Goal: Task Accomplishment & Management: Complete application form

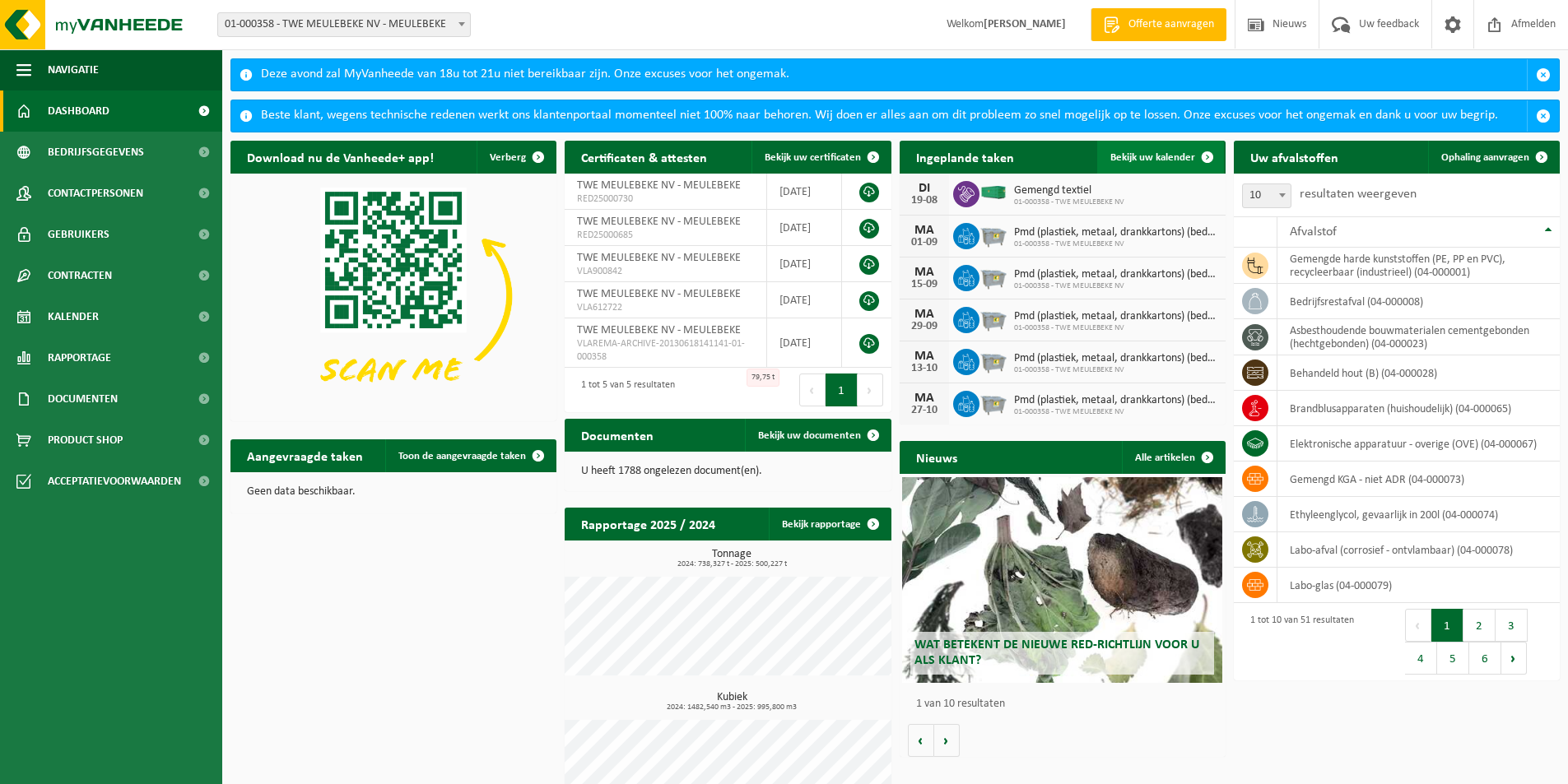
click at [1154, 155] on span "Bekijk uw kalender" at bounding box center [1153, 158] width 84 height 11
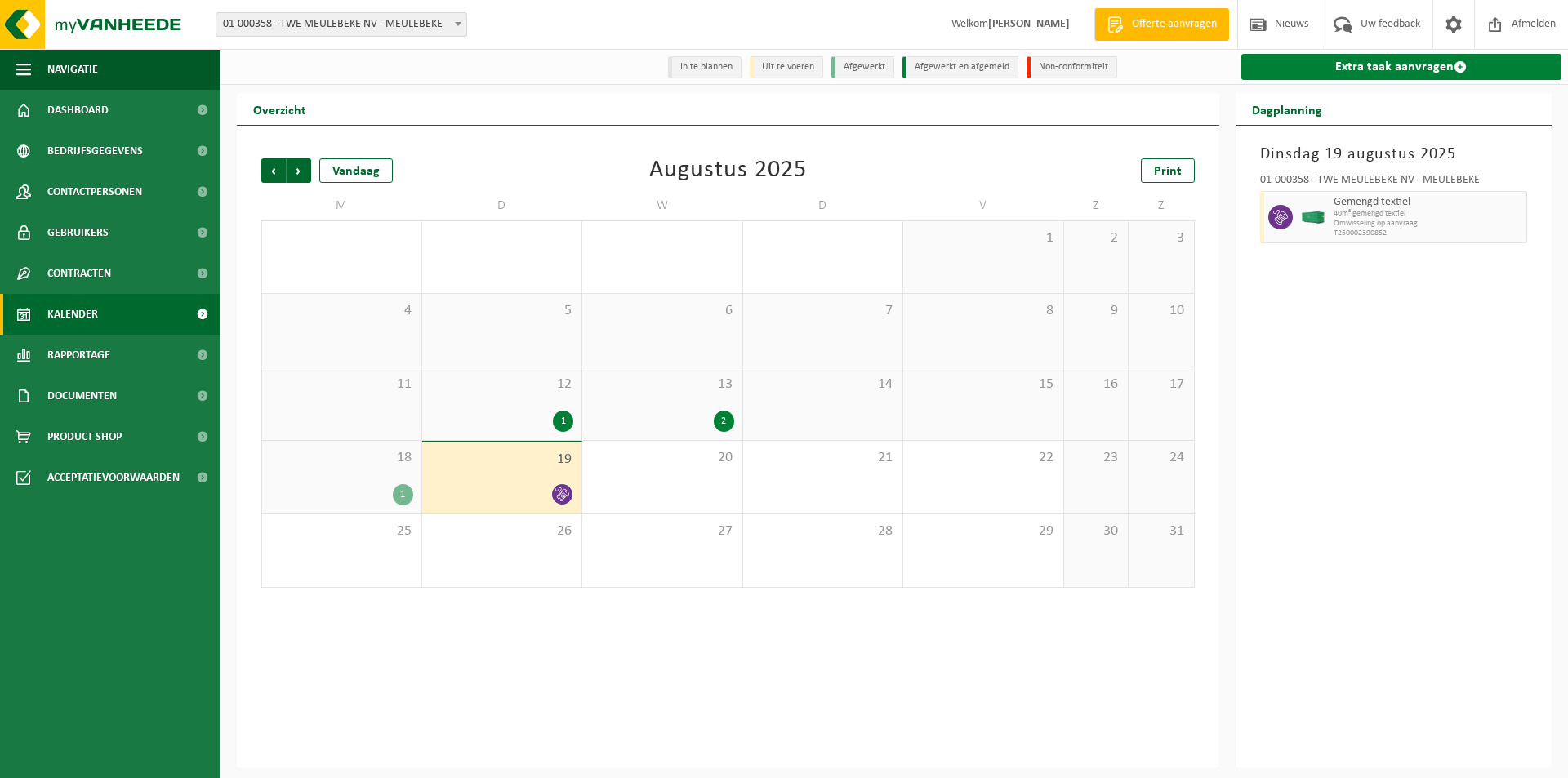
click at [1363, 64] on link "Extra taak aanvragen" at bounding box center [1401, 67] width 321 height 26
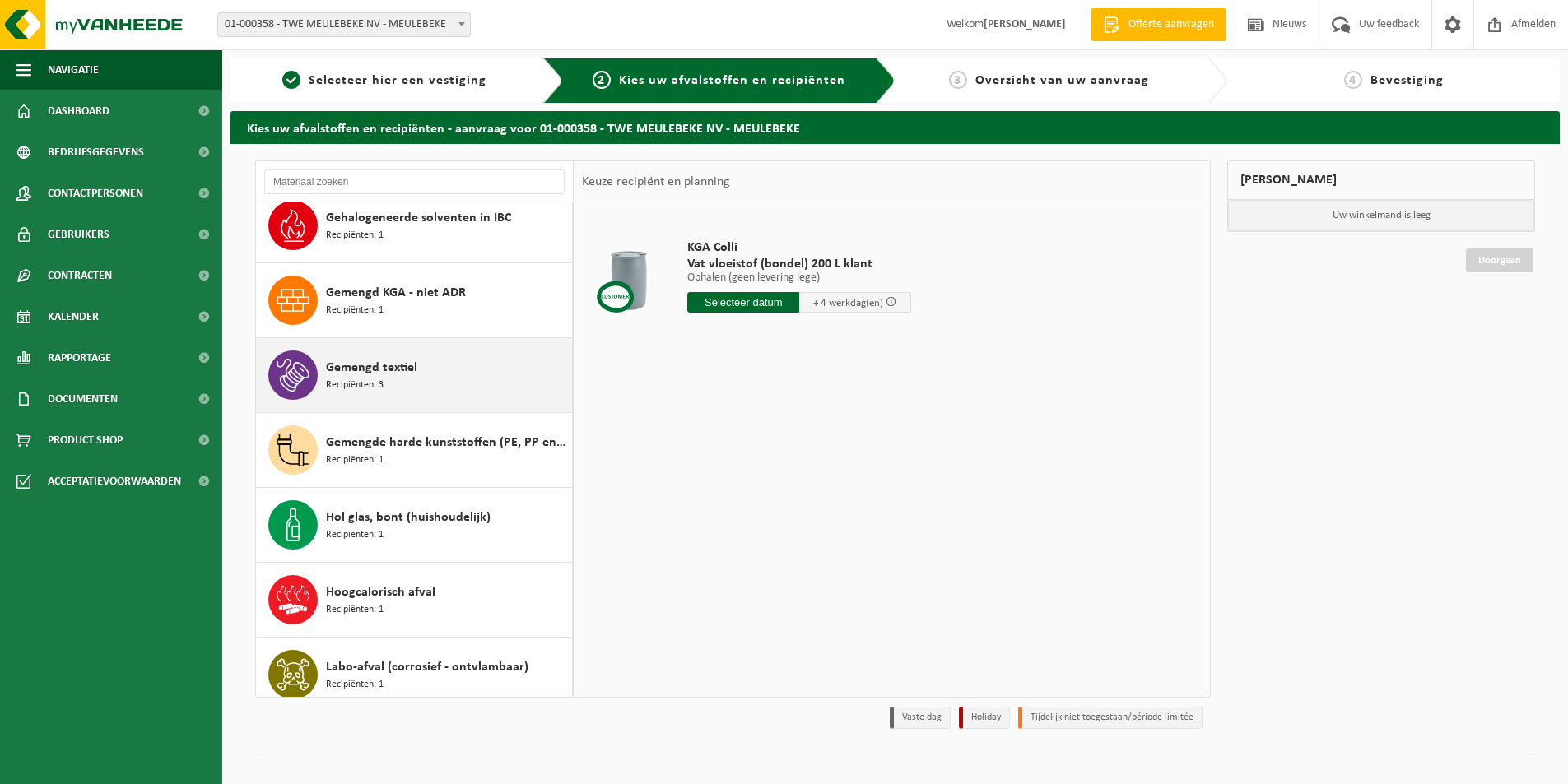
click at [392, 373] on span "Gemengd textiel" at bounding box center [371, 367] width 91 height 20
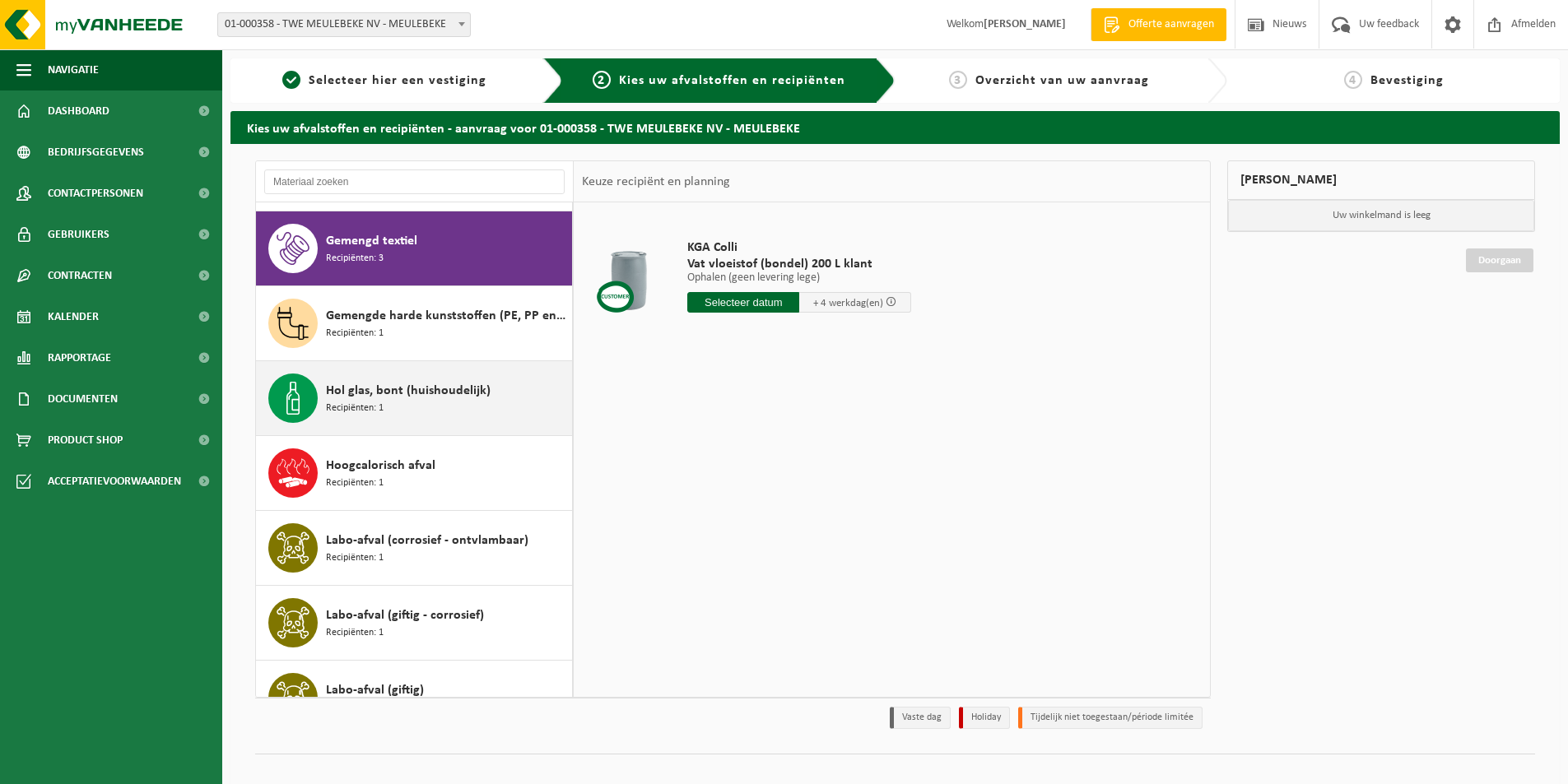
scroll to position [1123, 0]
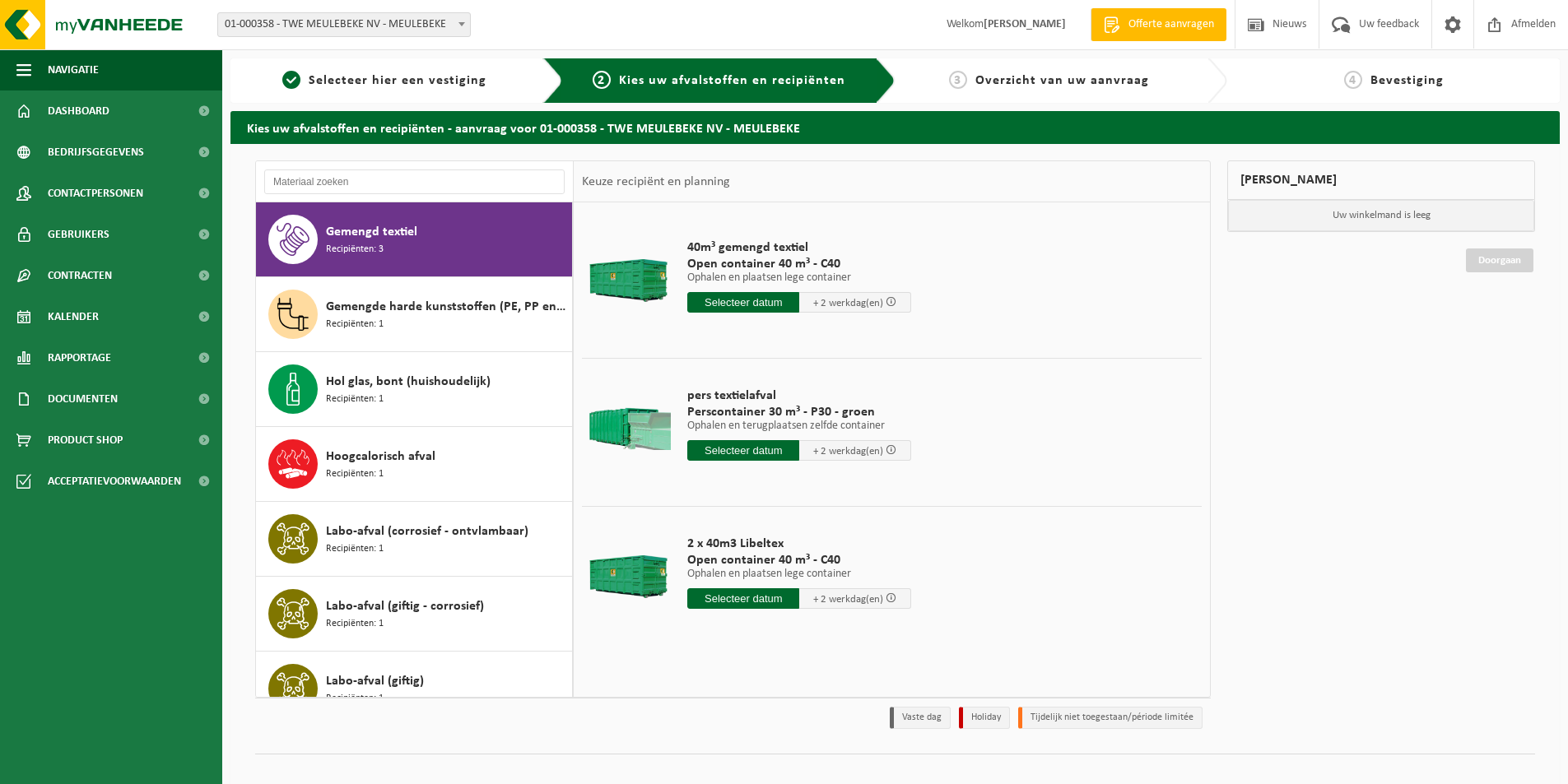
click at [726, 449] on input "text" at bounding box center [743, 451] width 112 height 20
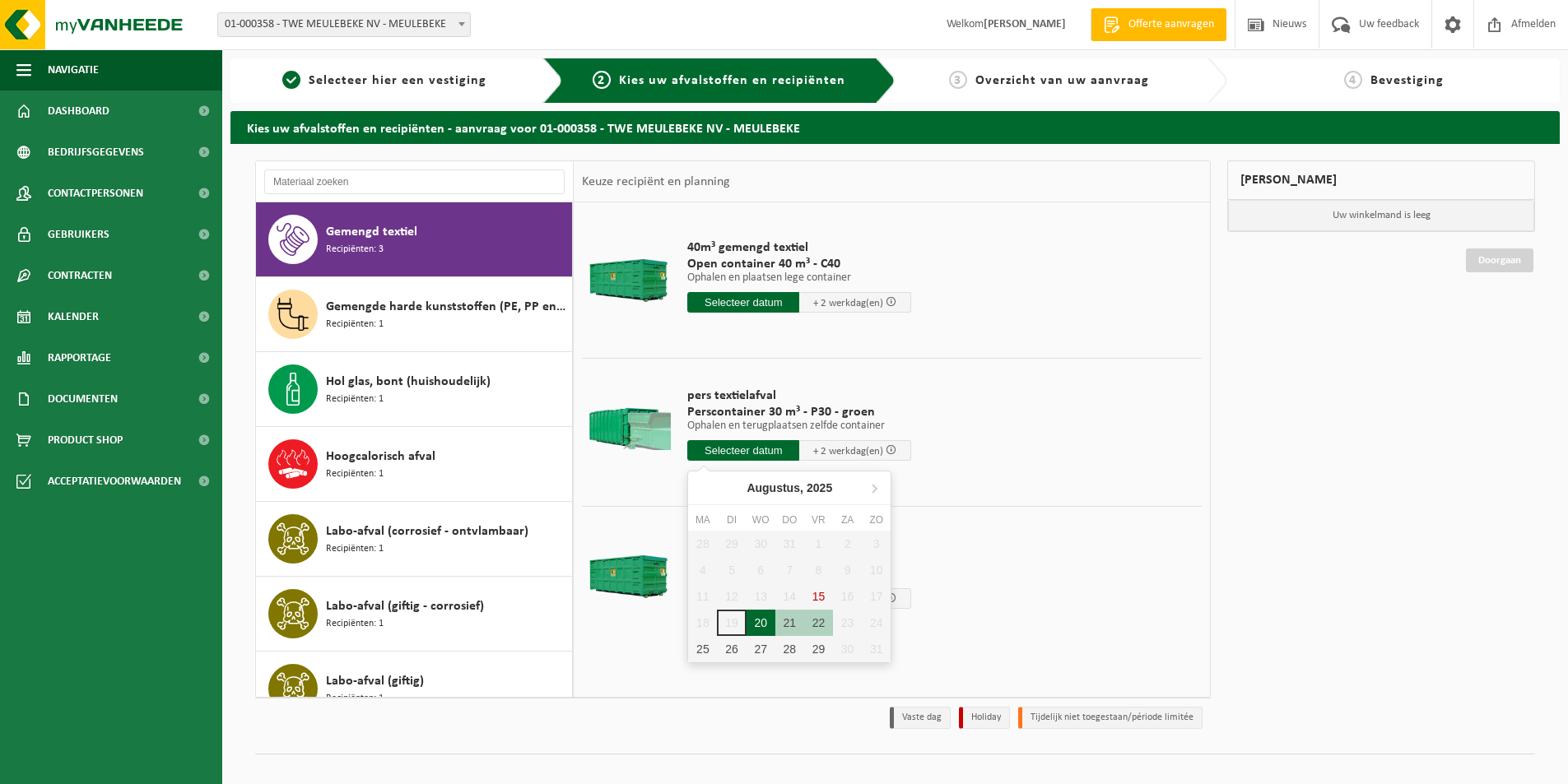
click at [755, 630] on div "20" at bounding box center [761, 622] width 29 height 26
type input "Van 2025-08-20"
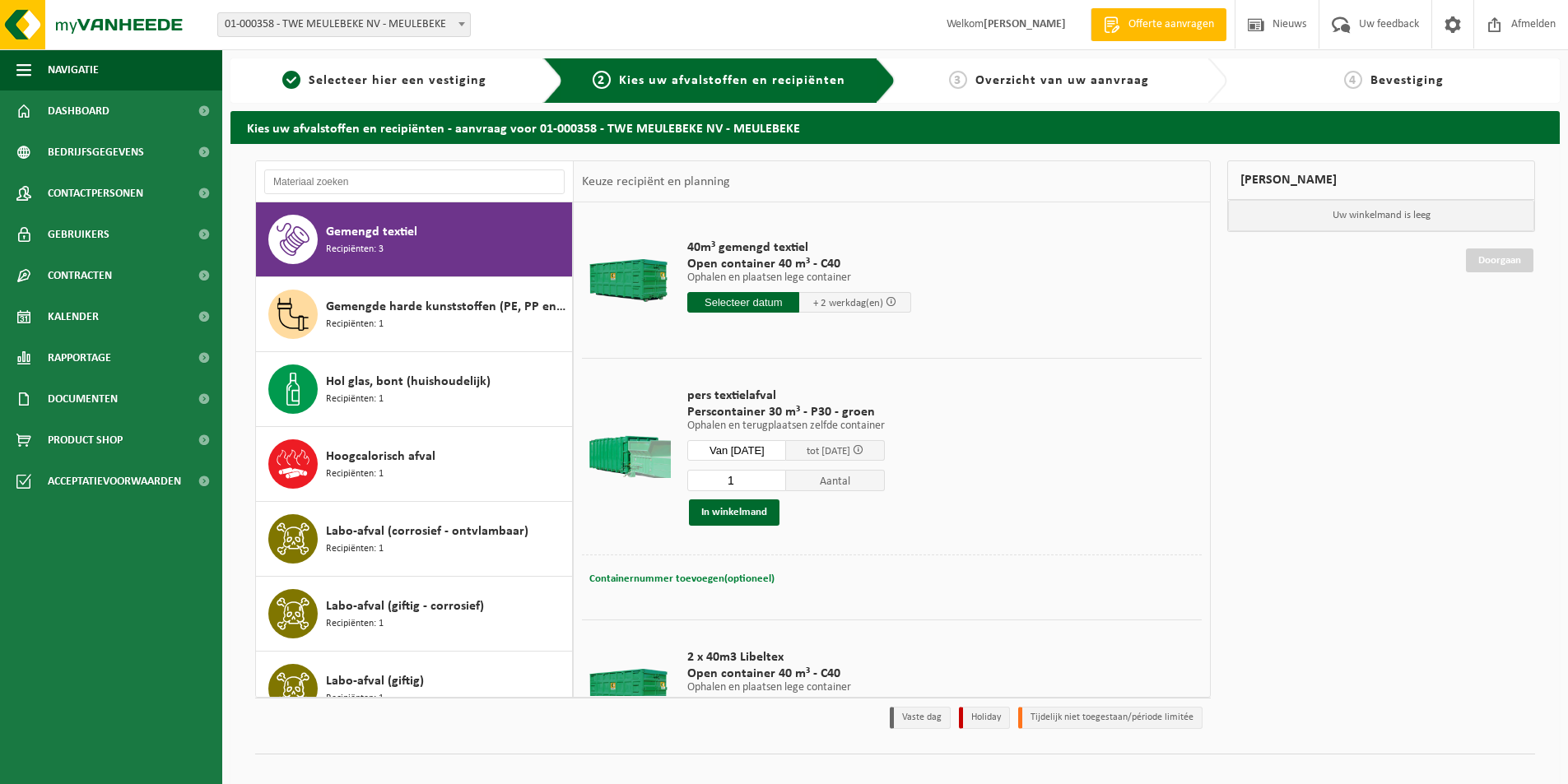
click at [671, 576] on span "Containernummer toevoegen(optioneel)" at bounding box center [681, 579] width 185 height 11
type input "STP347"
click at [730, 514] on button "In winkelmand" at bounding box center [734, 512] width 90 height 26
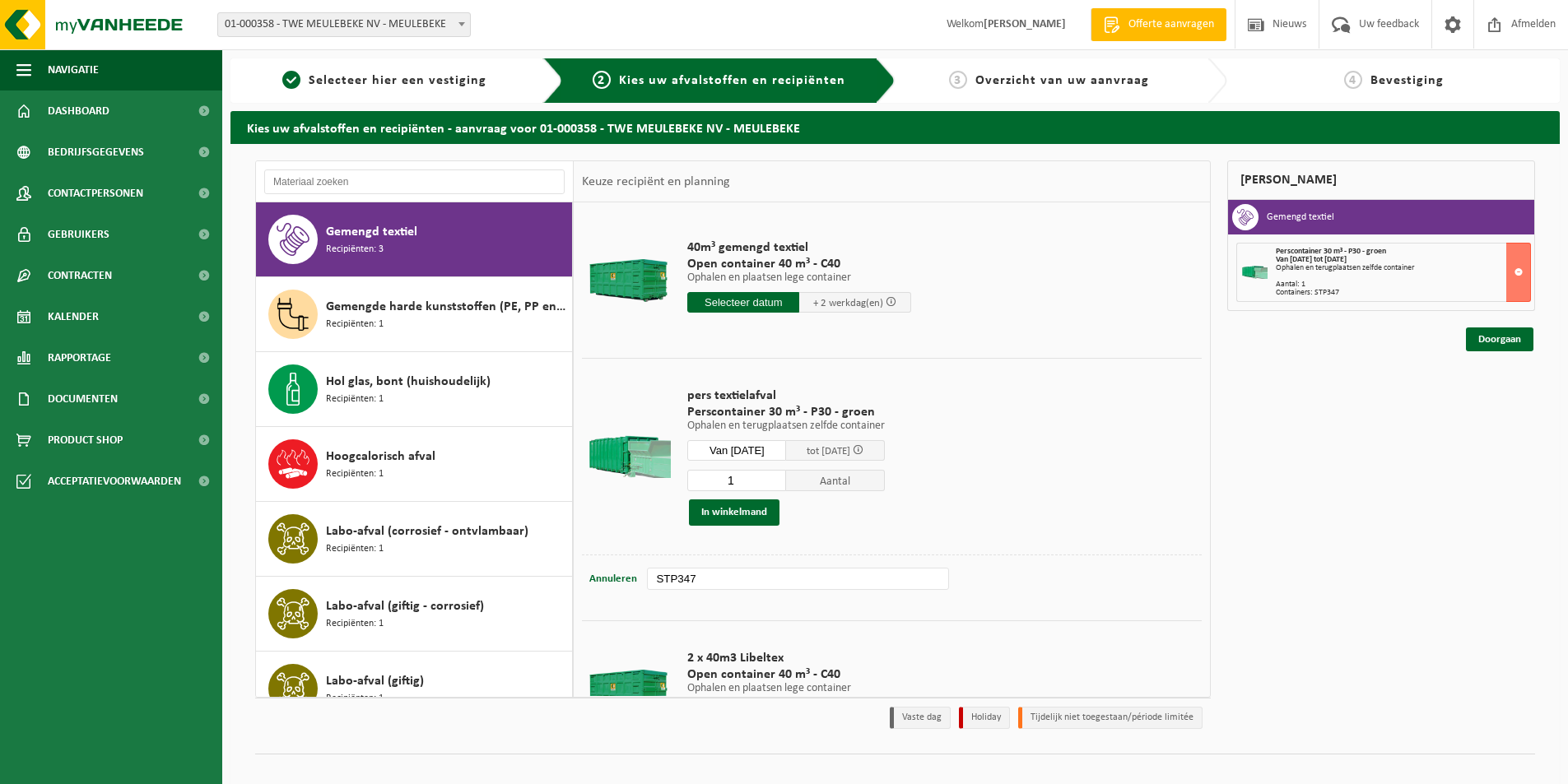
click at [712, 299] on input "text" at bounding box center [743, 303] width 112 height 20
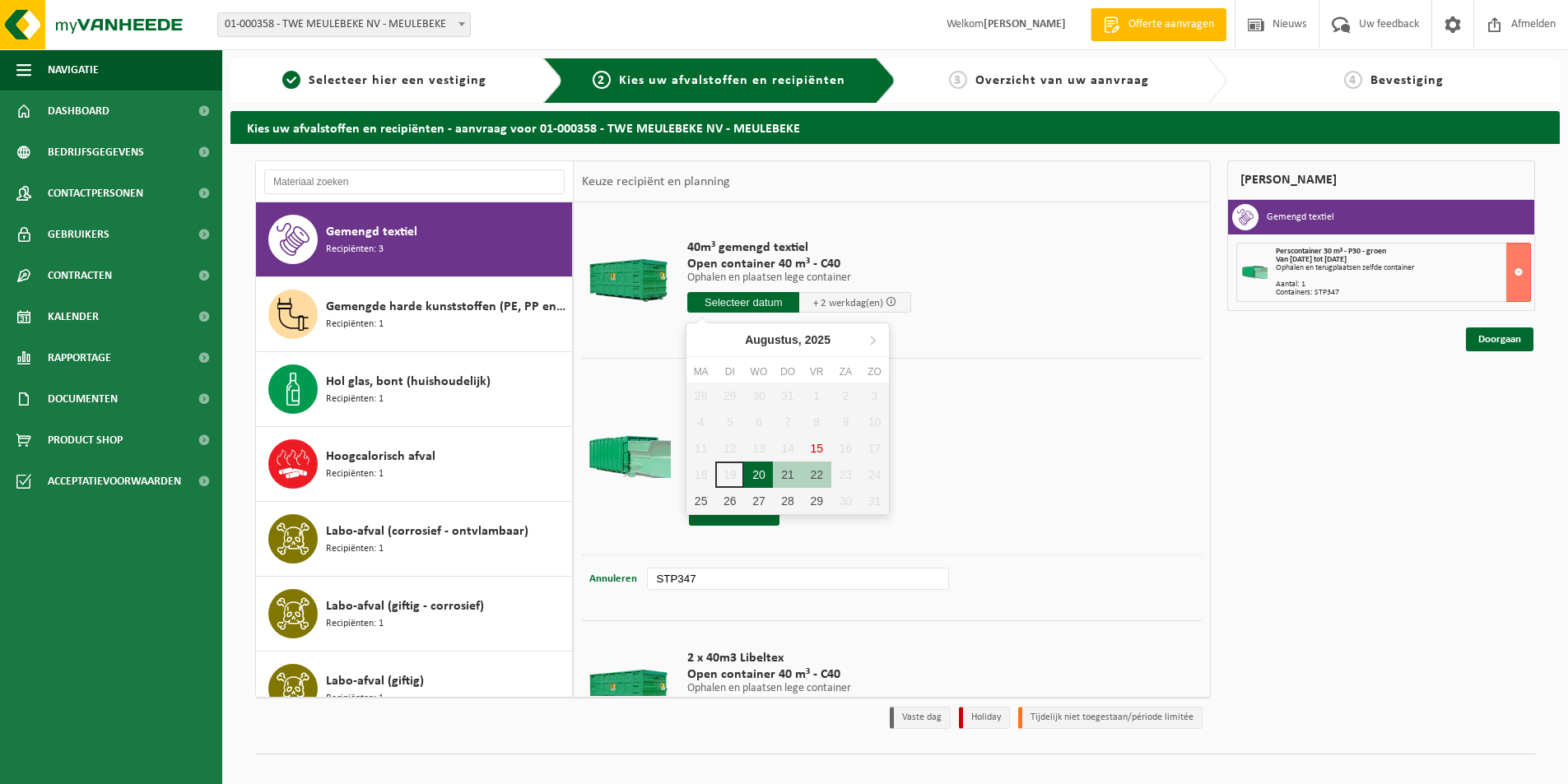
click at [755, 465] on div "20" at bounding box center [759, 475] width 29 height 26
type input "Van 2025-08-20"
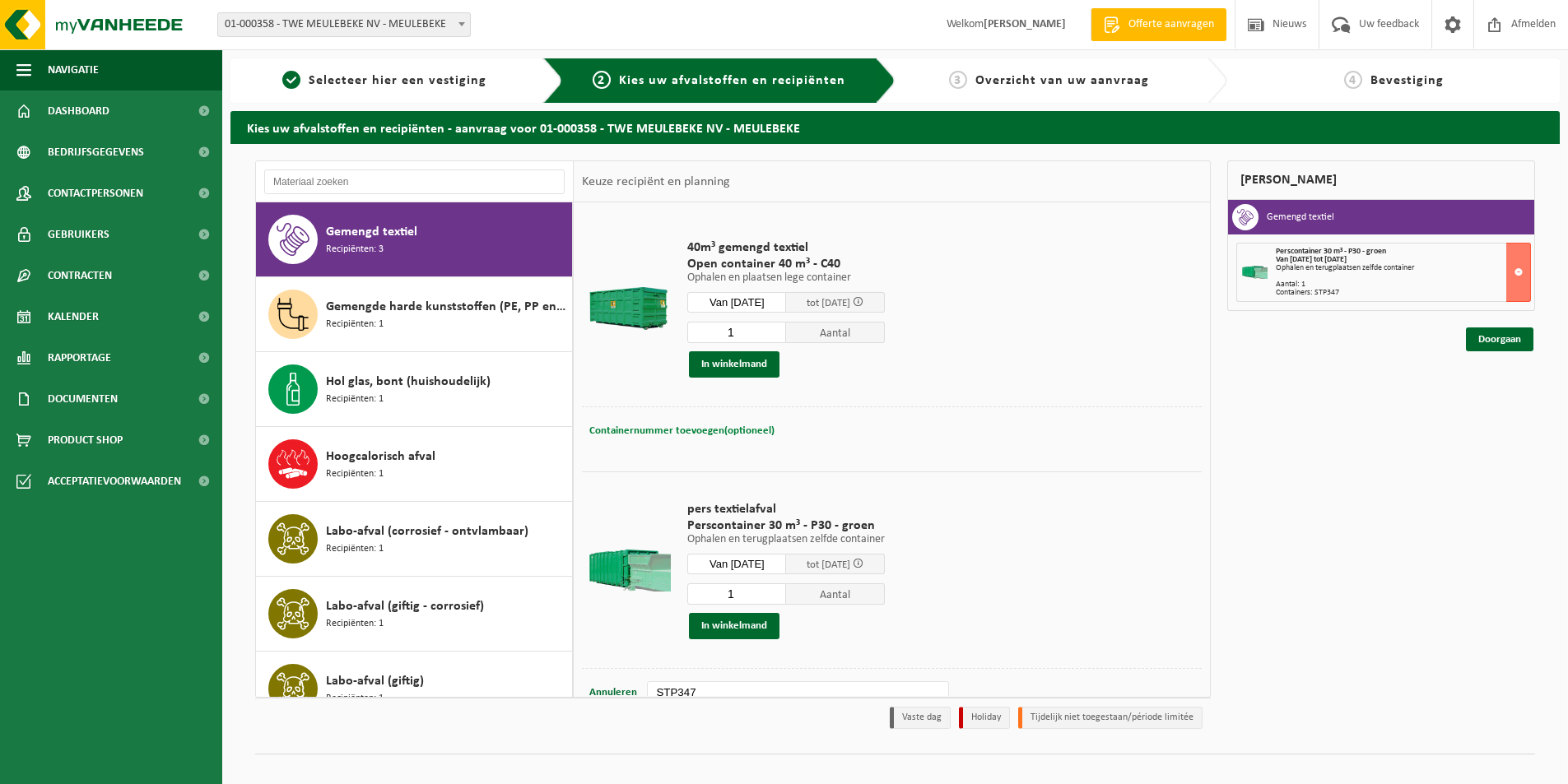
click at [674, 425] on span "Containernummer toevoegen(optioneel)" at bounding box center [681, 430] width 185 height 11
type input "Magazijn 6"
click at [1482, 338] on link "Doorgaan" at bounding box center [1500, 339] width 67 height 24
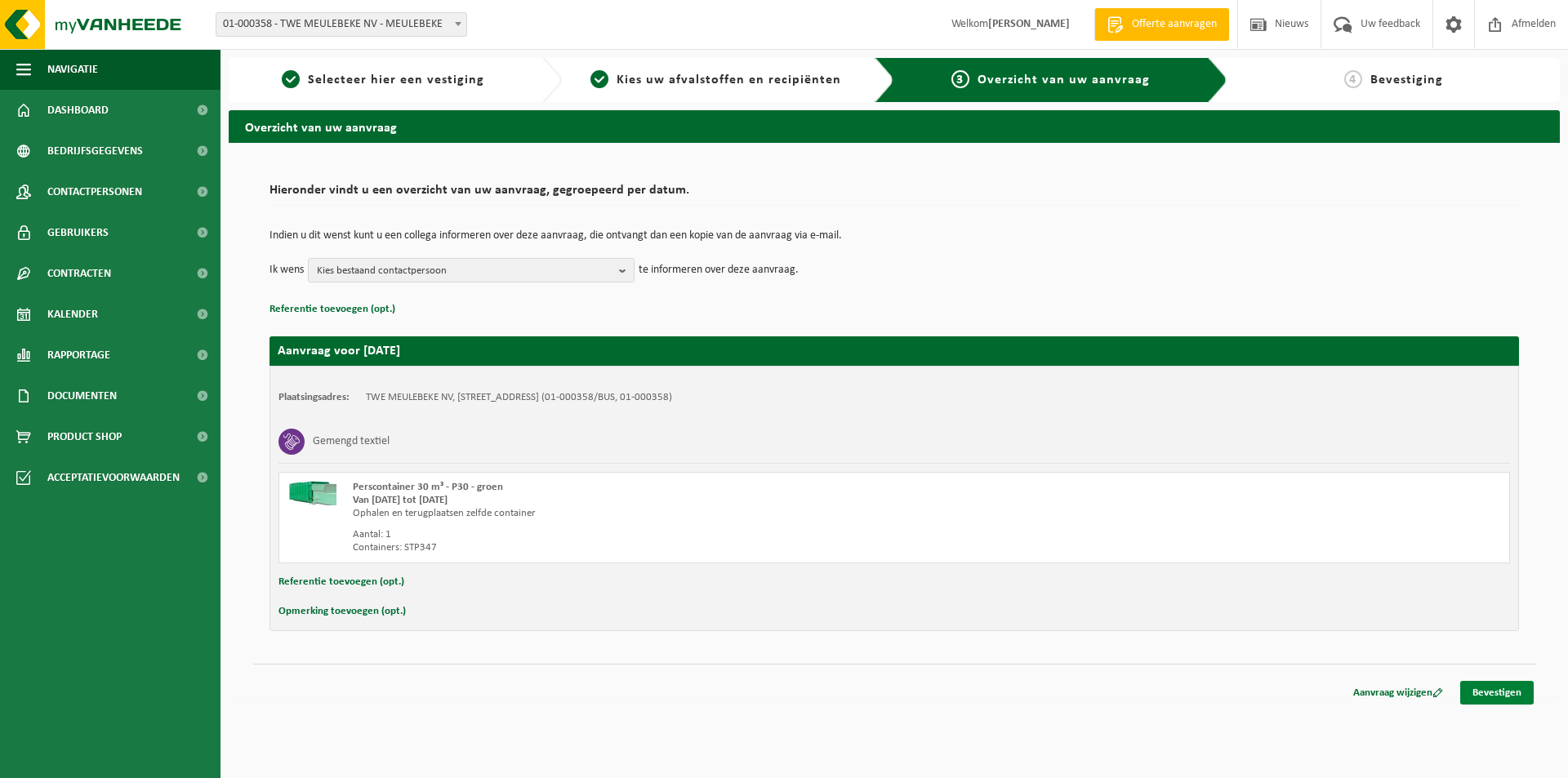
click at [1493, 688] on link "Bevestigen" at bounding box center [1496, 693] width 74 height 24
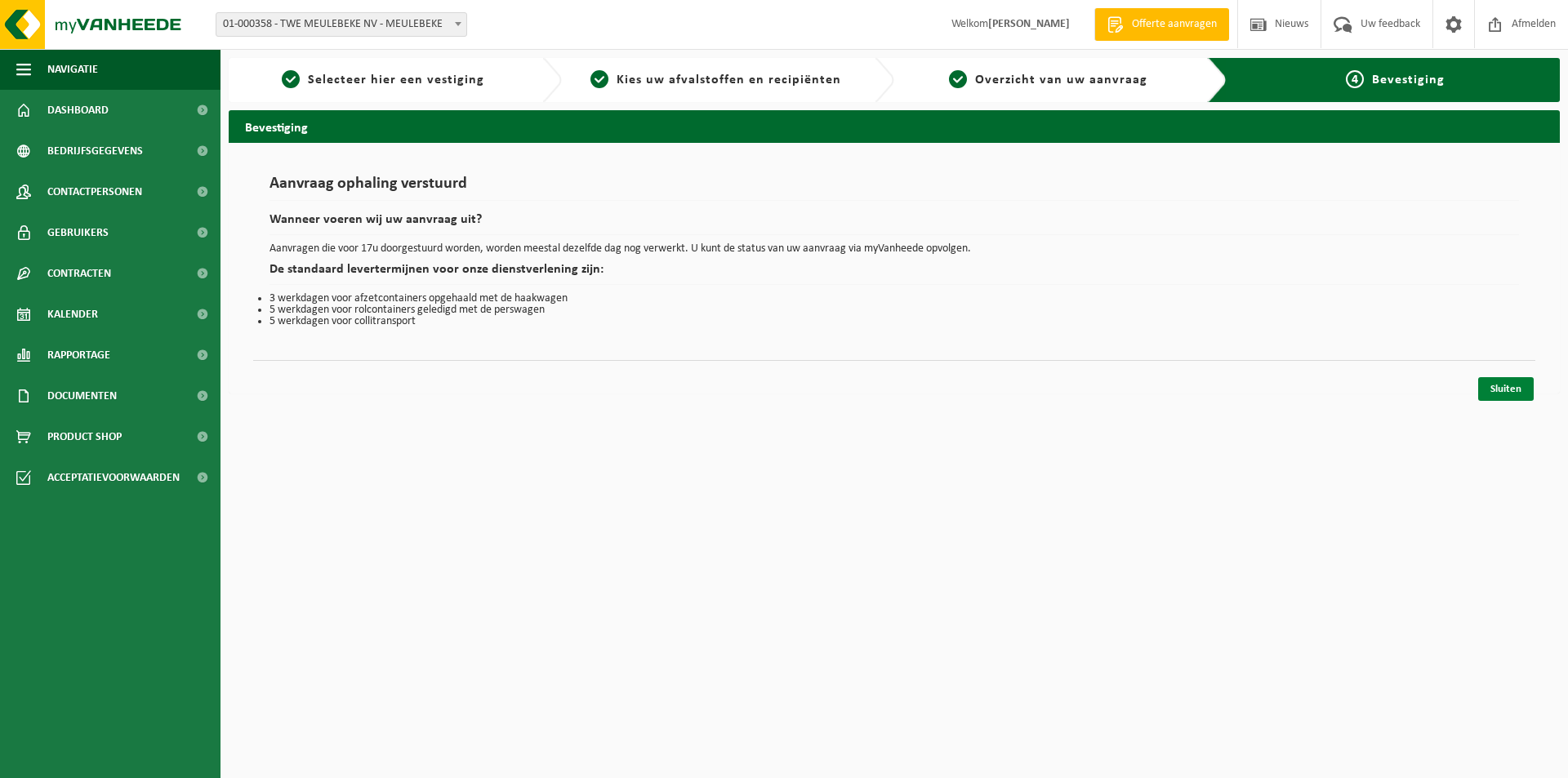
click at [1498, 385] on link "Sluiten" at bounding box center [1506, 389] width 56 height 24
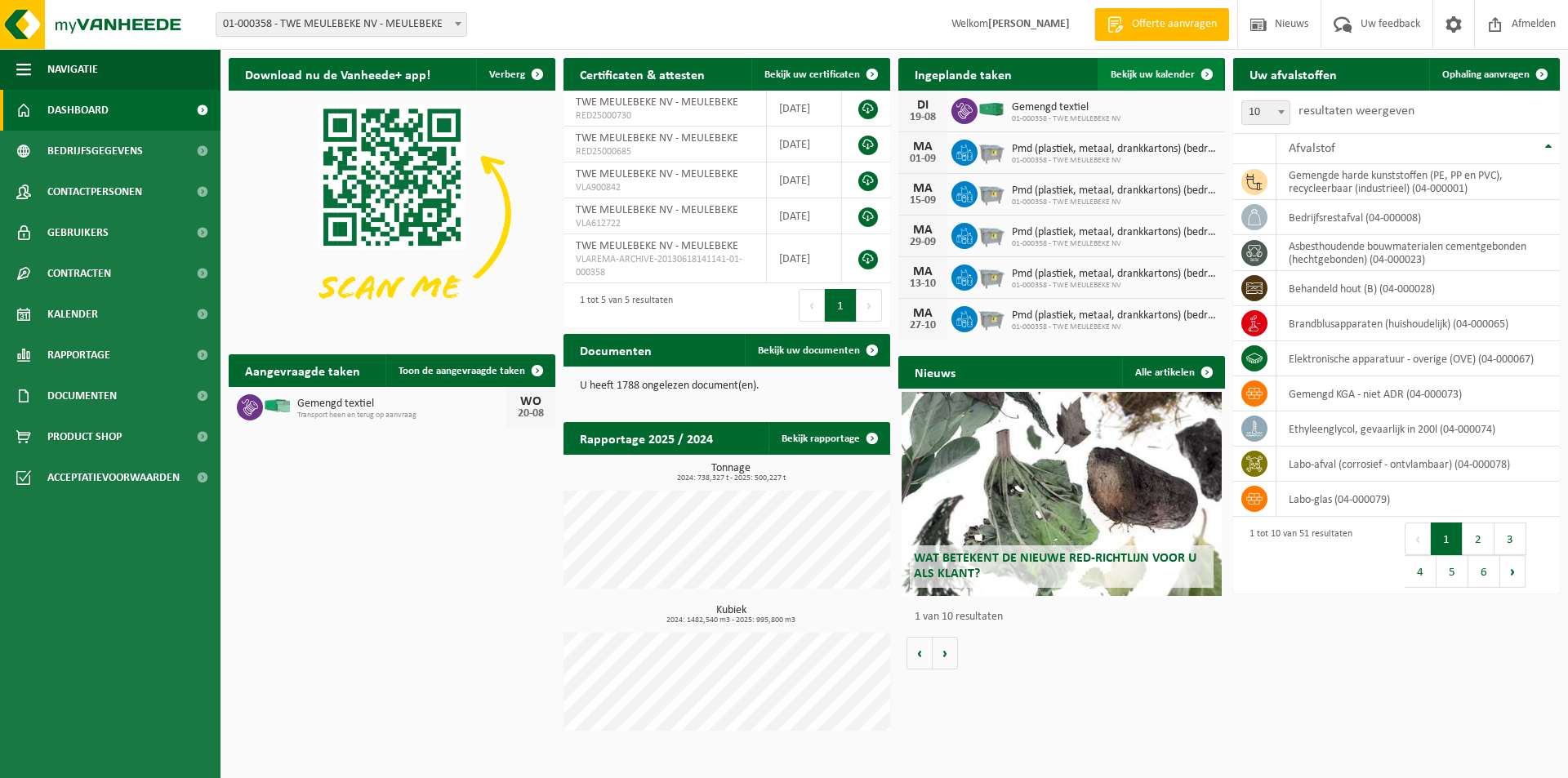
click at [1132, 80] on span "Bekijk uw kalender" at bounding box center [1152, 74] width 84 height 11
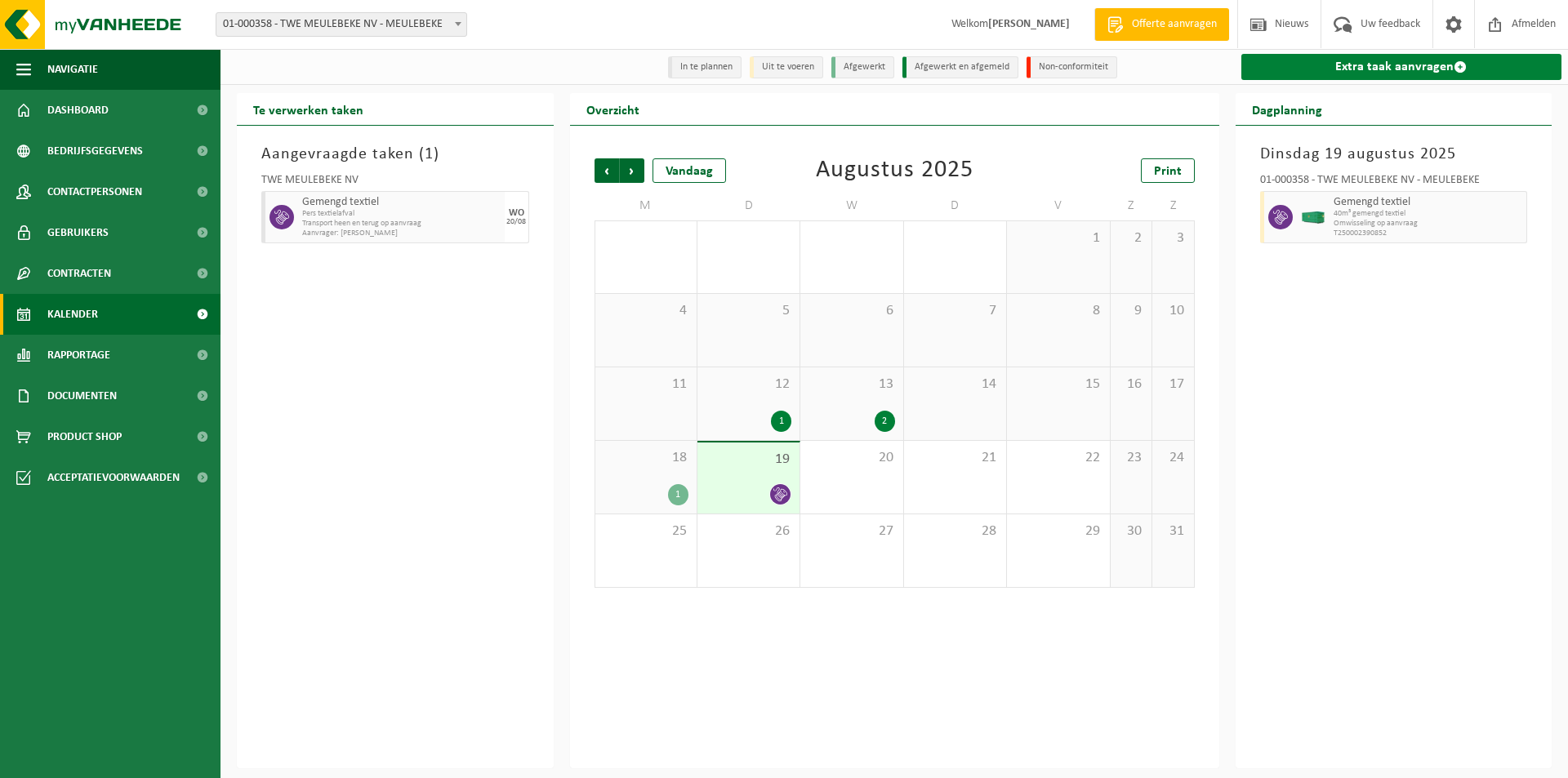
click at [1370, 73] on link "Extra taak aanvragen" at bounding box center [1401, 67] width 321 height 26
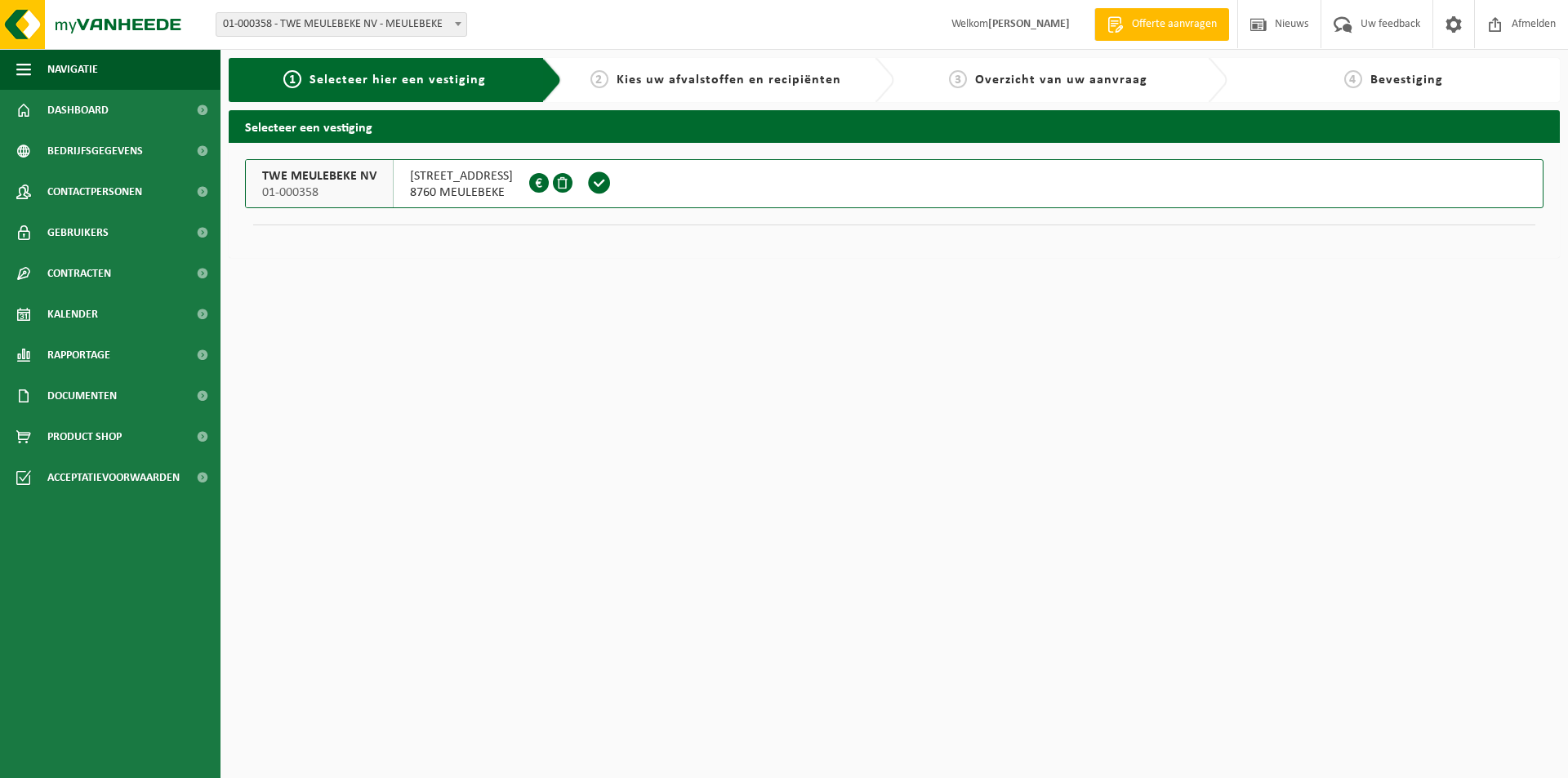
click at [611, 184] on span at bounding box center [599, 183] width 25 height 25
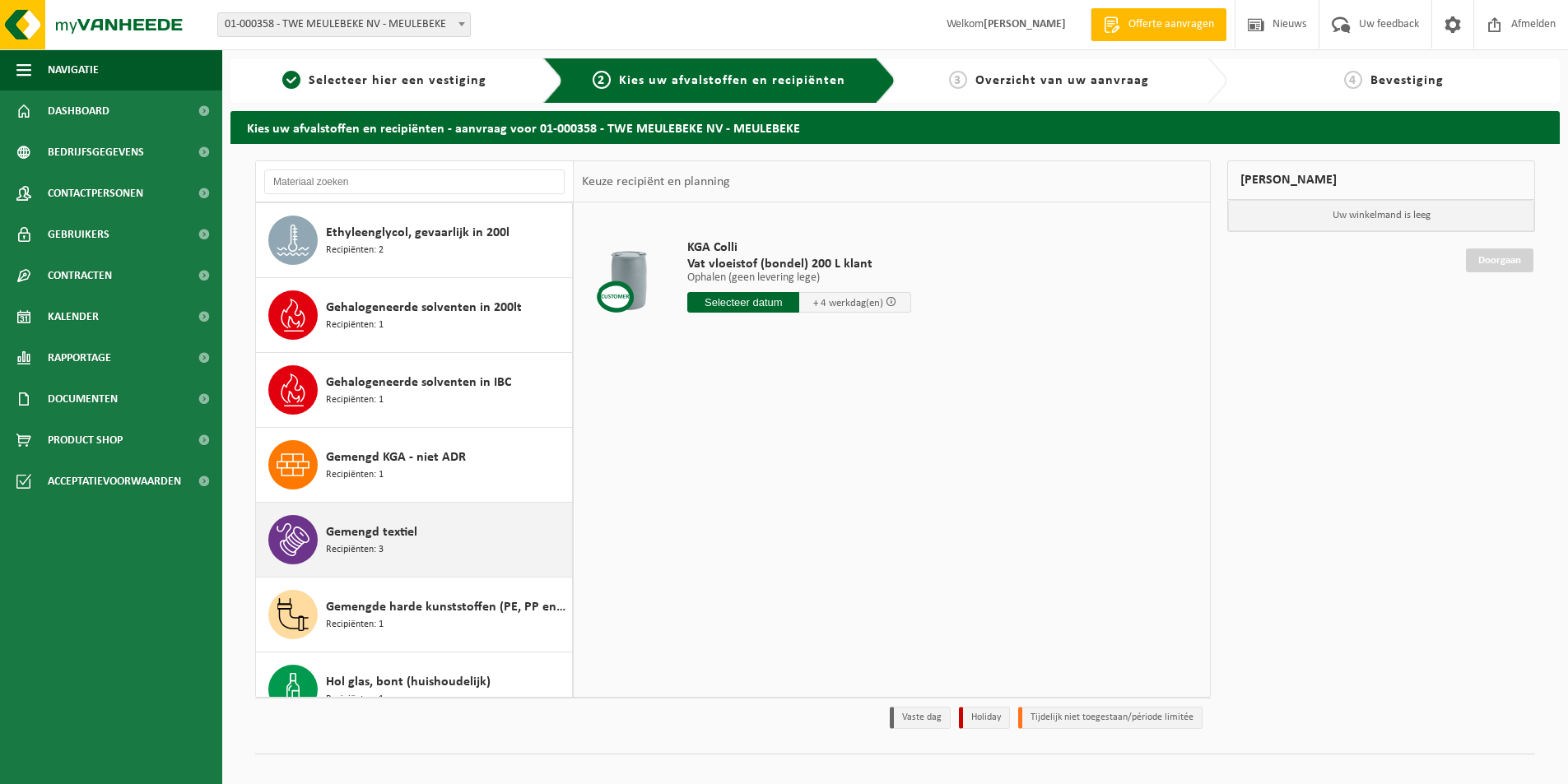
click at [345, 527] on span "Gemengd textiel" at bounding box center [371, 532] width 91 height 20
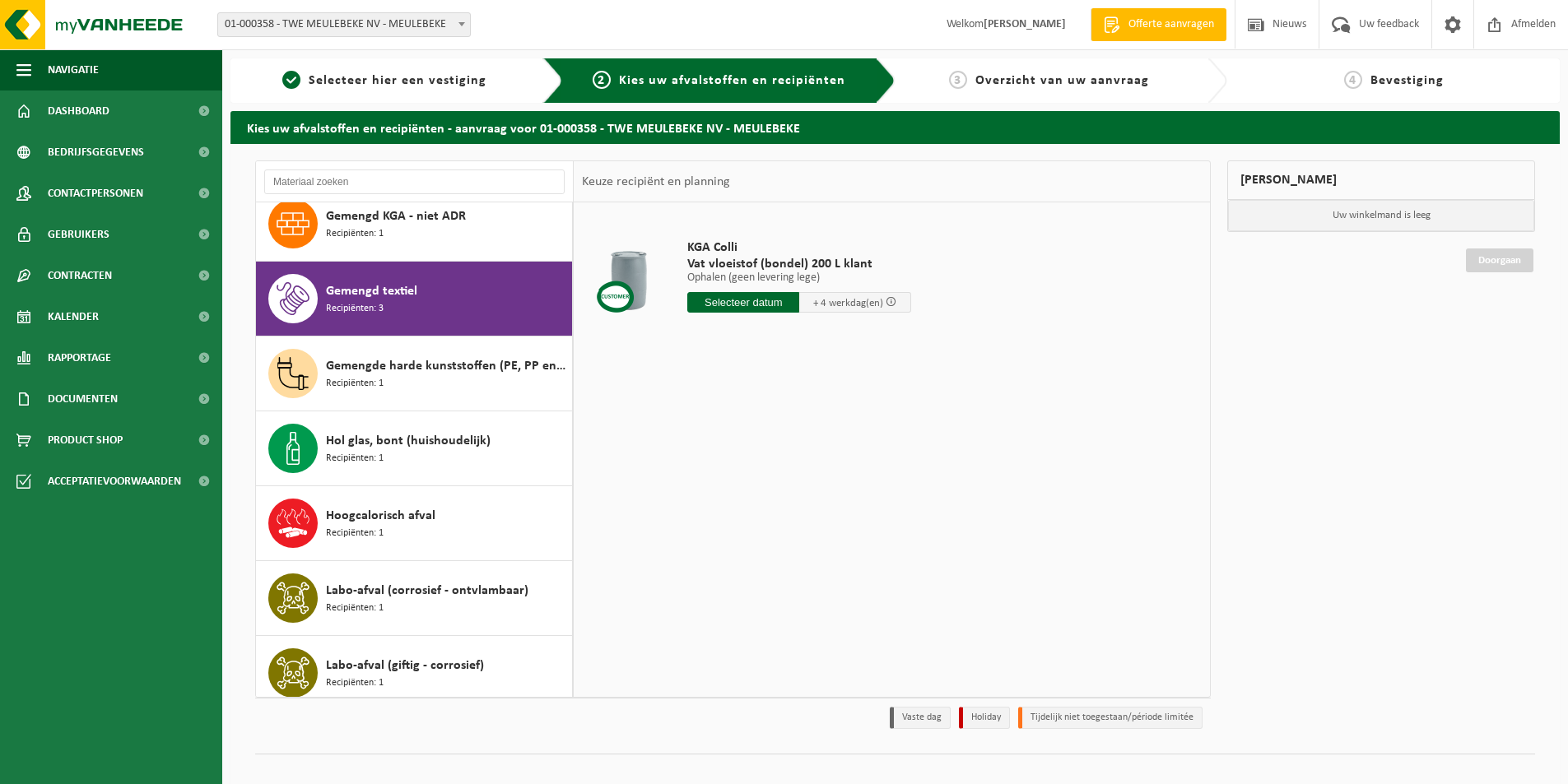
scroll to position [1123, 0]
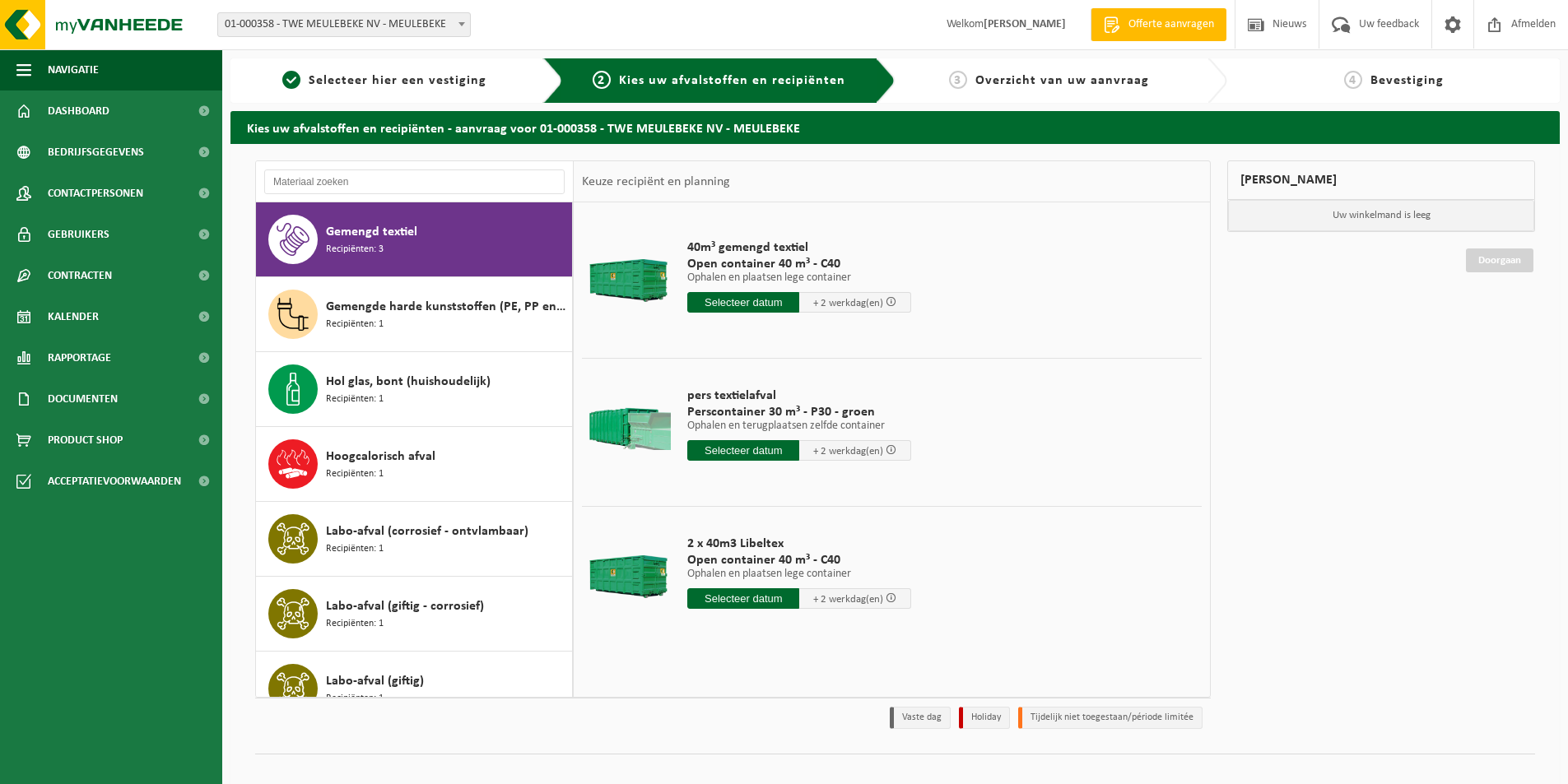
click at [726, 308] on input "text" at bounding box center [743, 303] width 112 height 20
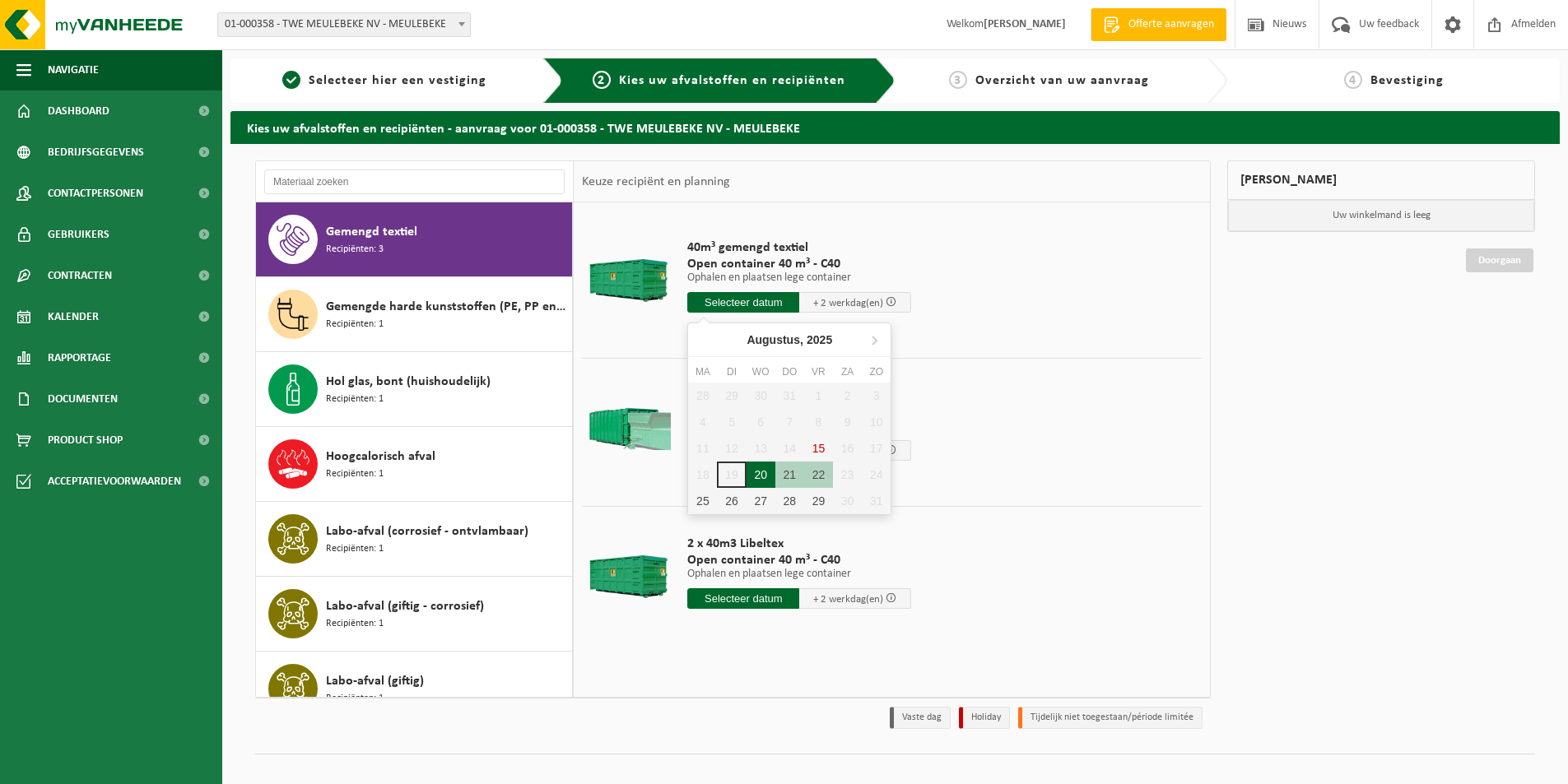
click at [761, 475] on div "20" at bounding box center [761, 475] width 29 height 26
type input "Van 2025-08-20"
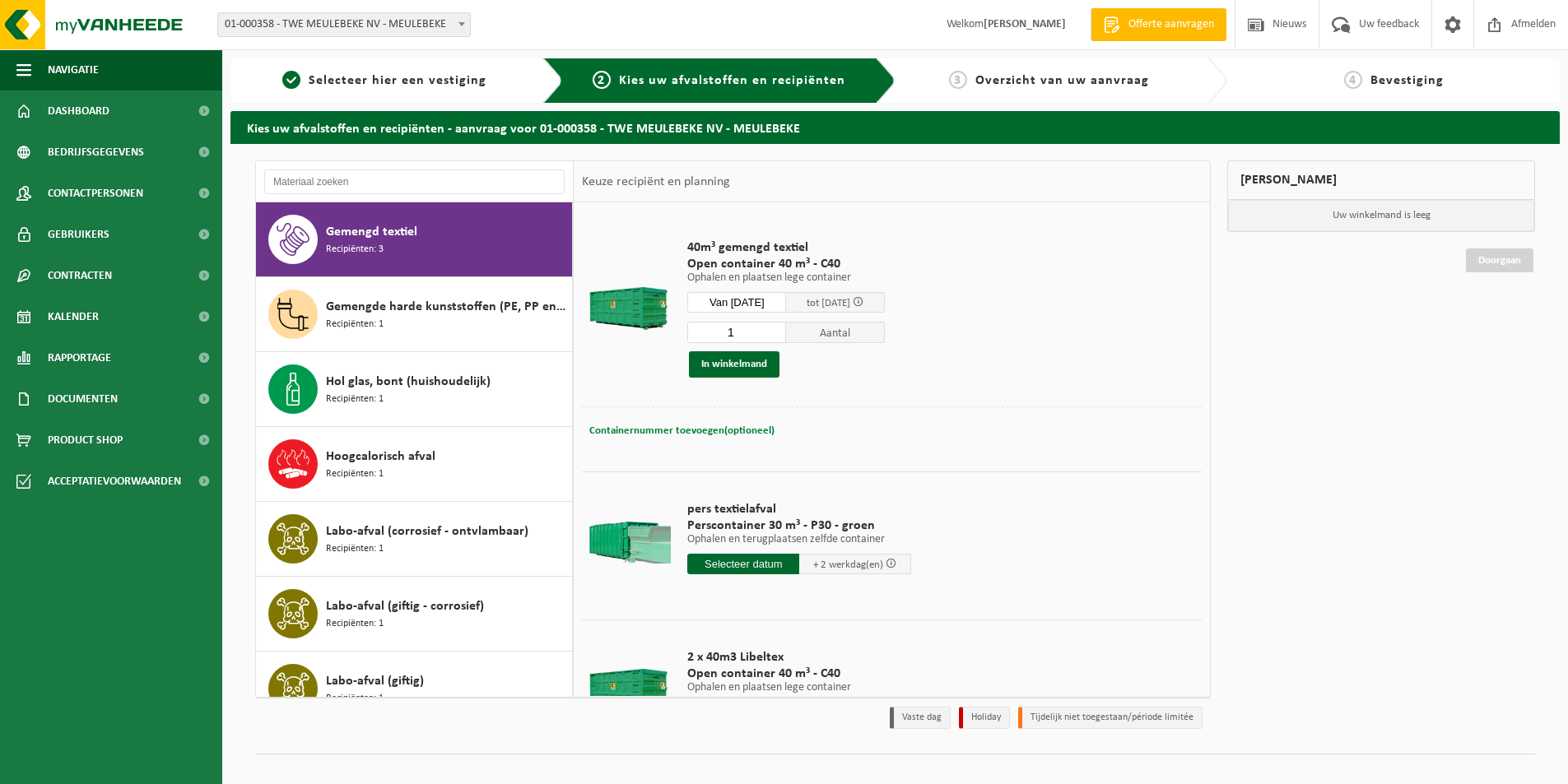
click at [686, 430] on span "Containernummer toevoegen(optioneel)" at bounding box center [681, 430] width 185 height 11
type input "Magazijn 6"
click at [755, 368] on button "In winkelmand" at bounding box center [734, 364] width 90 height 26
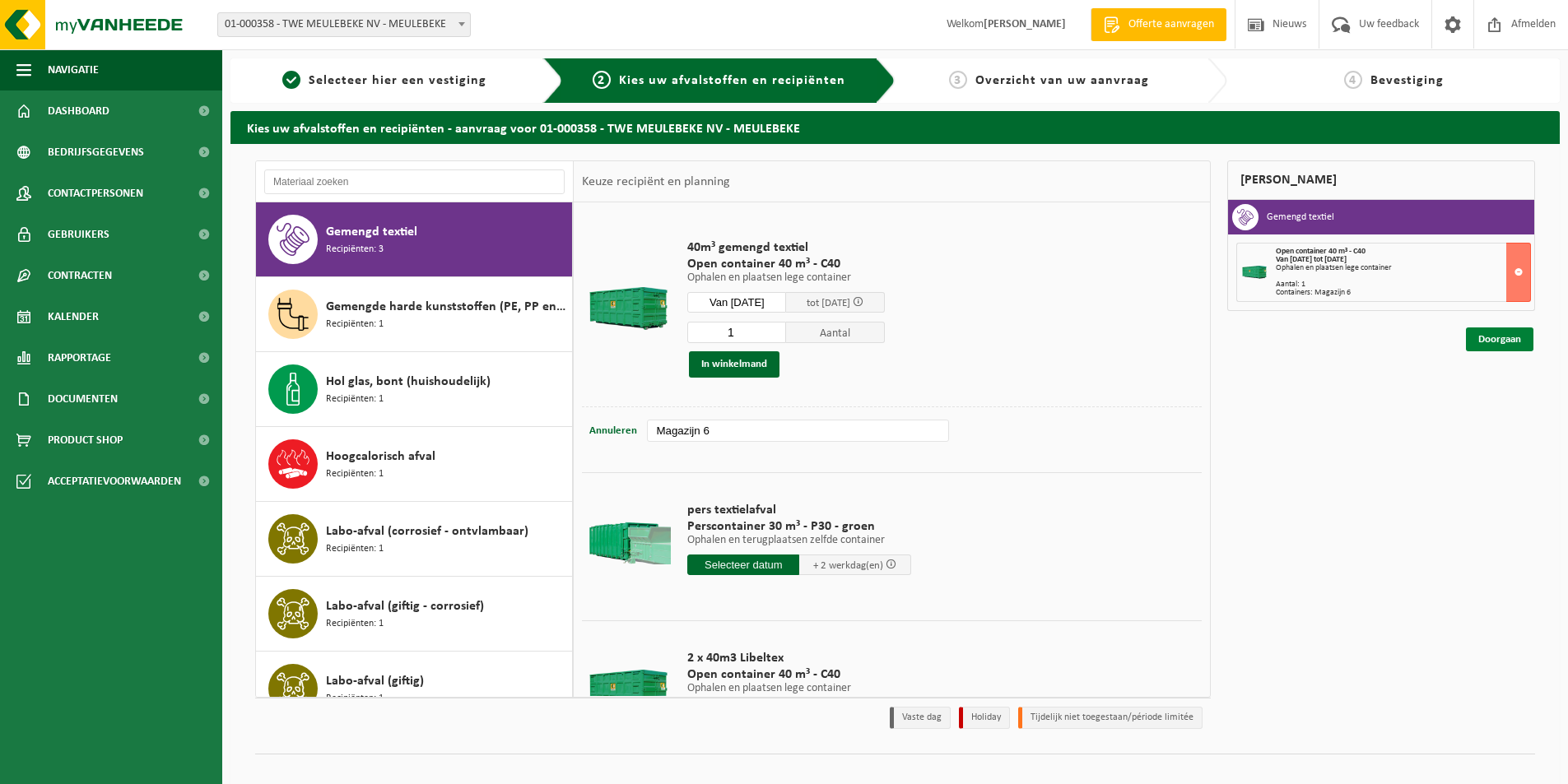
click at [1486, 339] on link "Doorgaan" at bounding box center [1500, 339] width 67 height 24
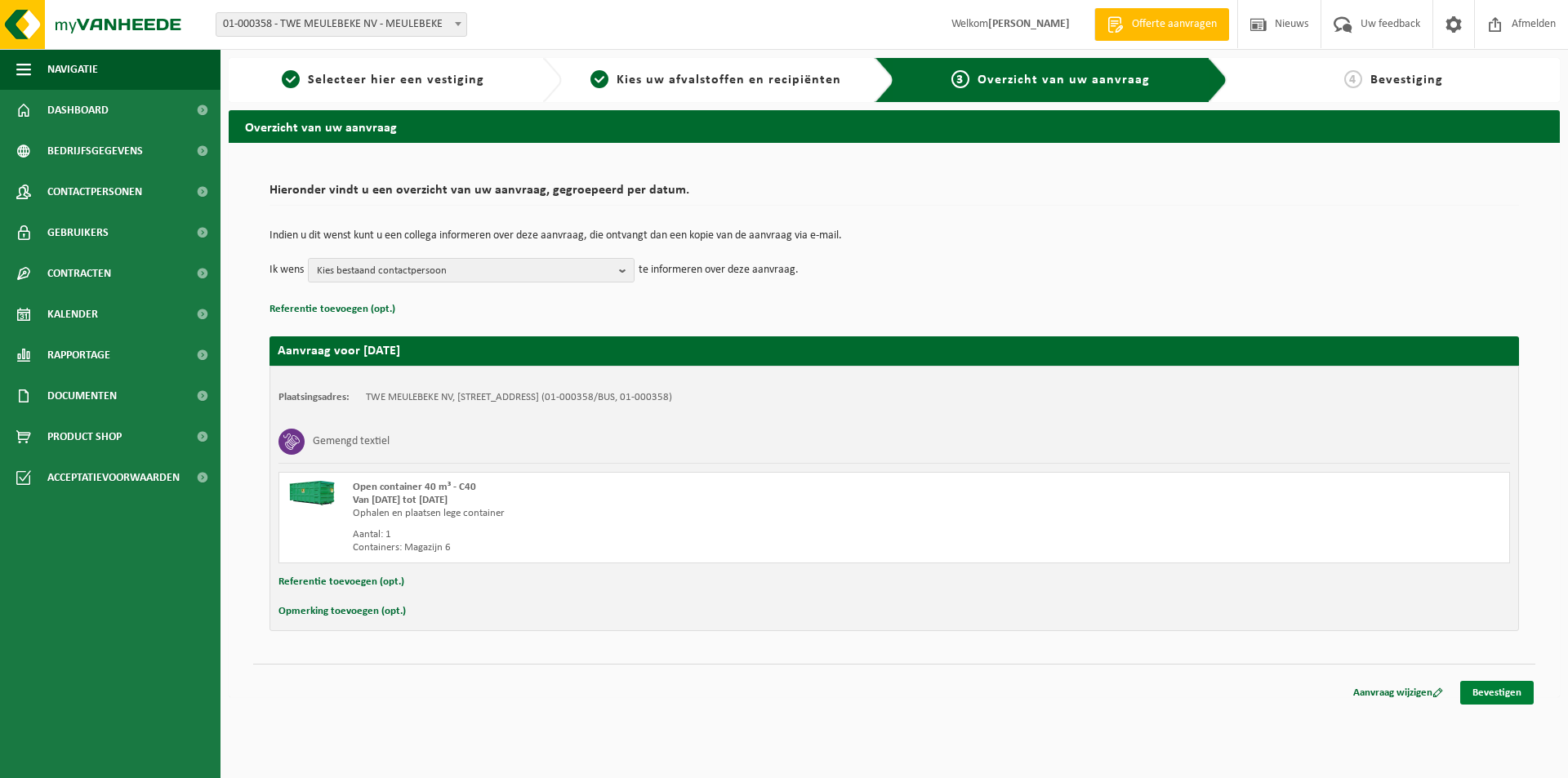
click at [1505, 698] on link "Bevestigen" at bounding box center [1496, 693] width 74 height 24
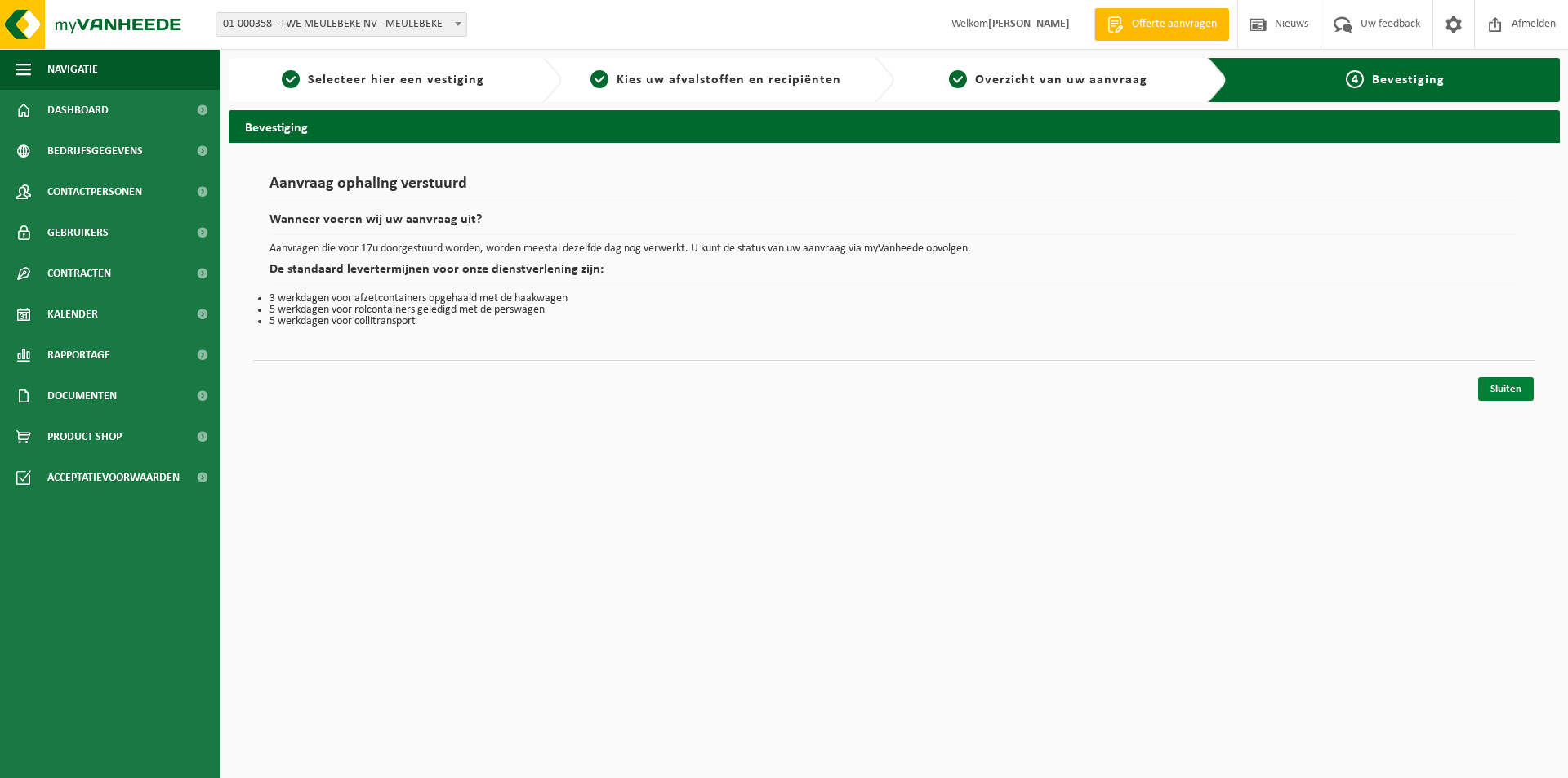
click at [1493, 386] on link "Sluiten" at bounding box center [1506, 389] width 56 height 24
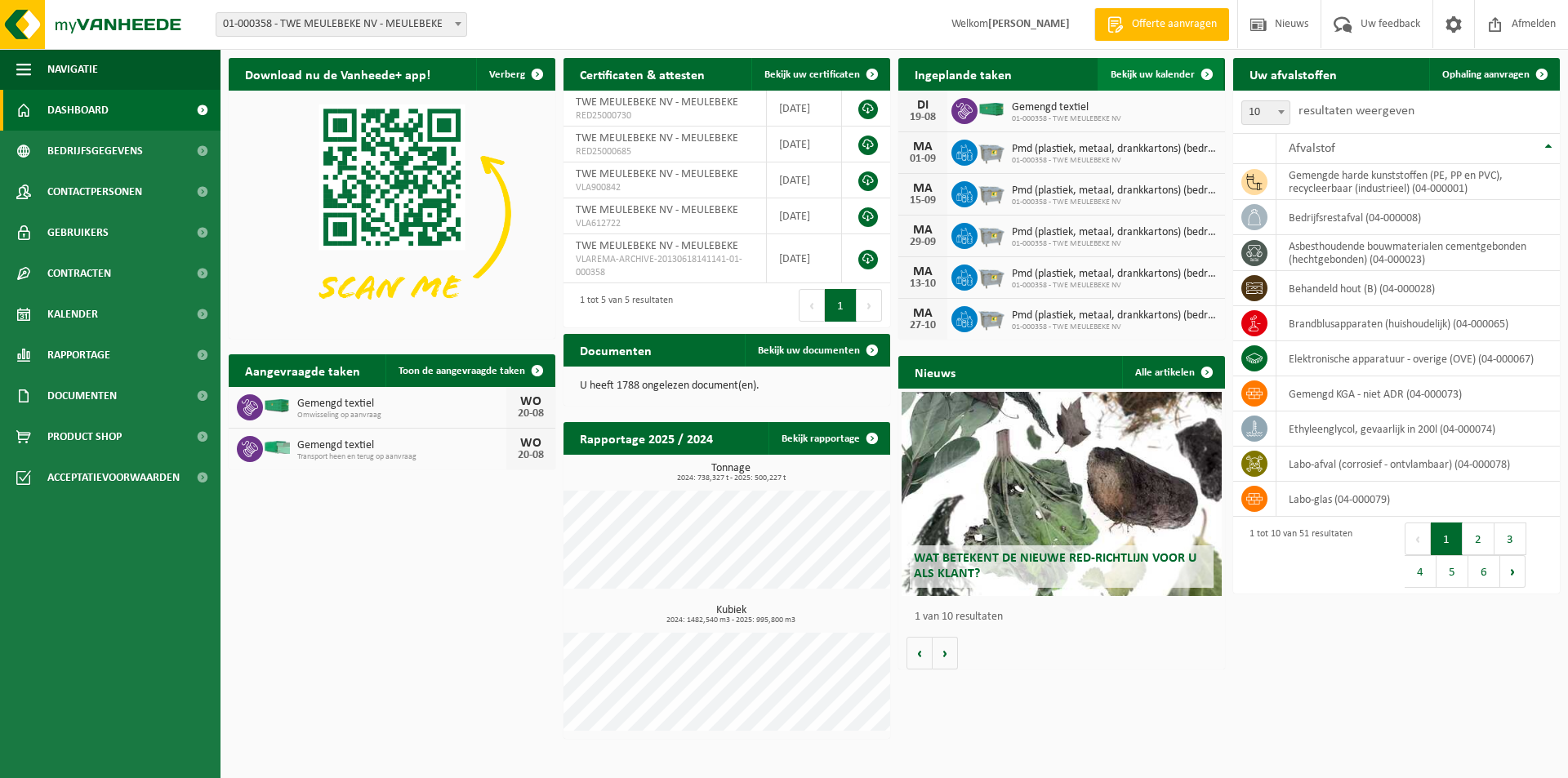
click at [1130, 74] on span "Bekijk uw kalender" at bounding box center [1152, 74] width 84 height 11
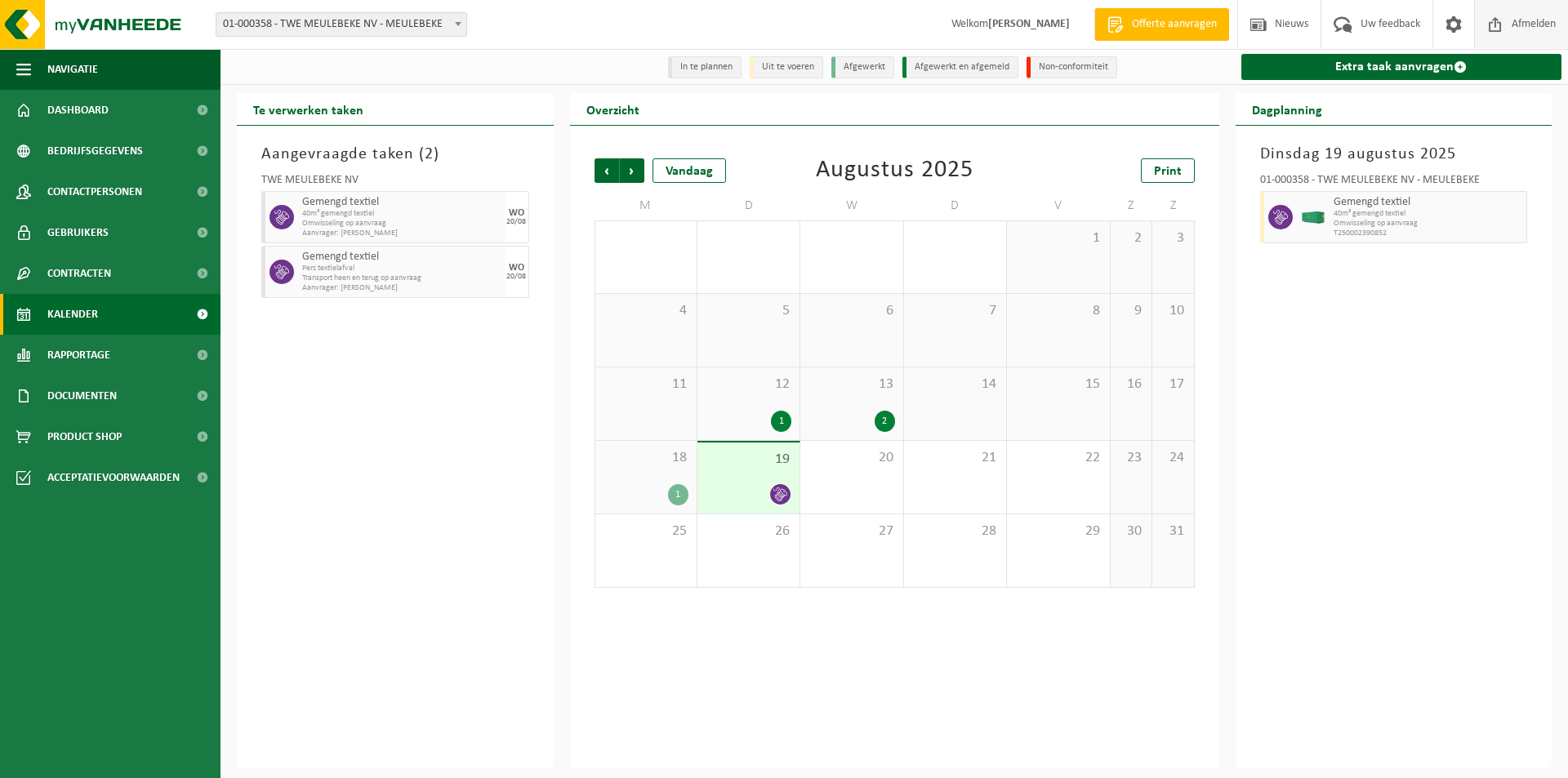
click at [1518, 24] on span "Afmelden" at bounding box center [1533, 24] width 52 height 48
